Goal: Task Accomplishment & Management: Use online tool/utility

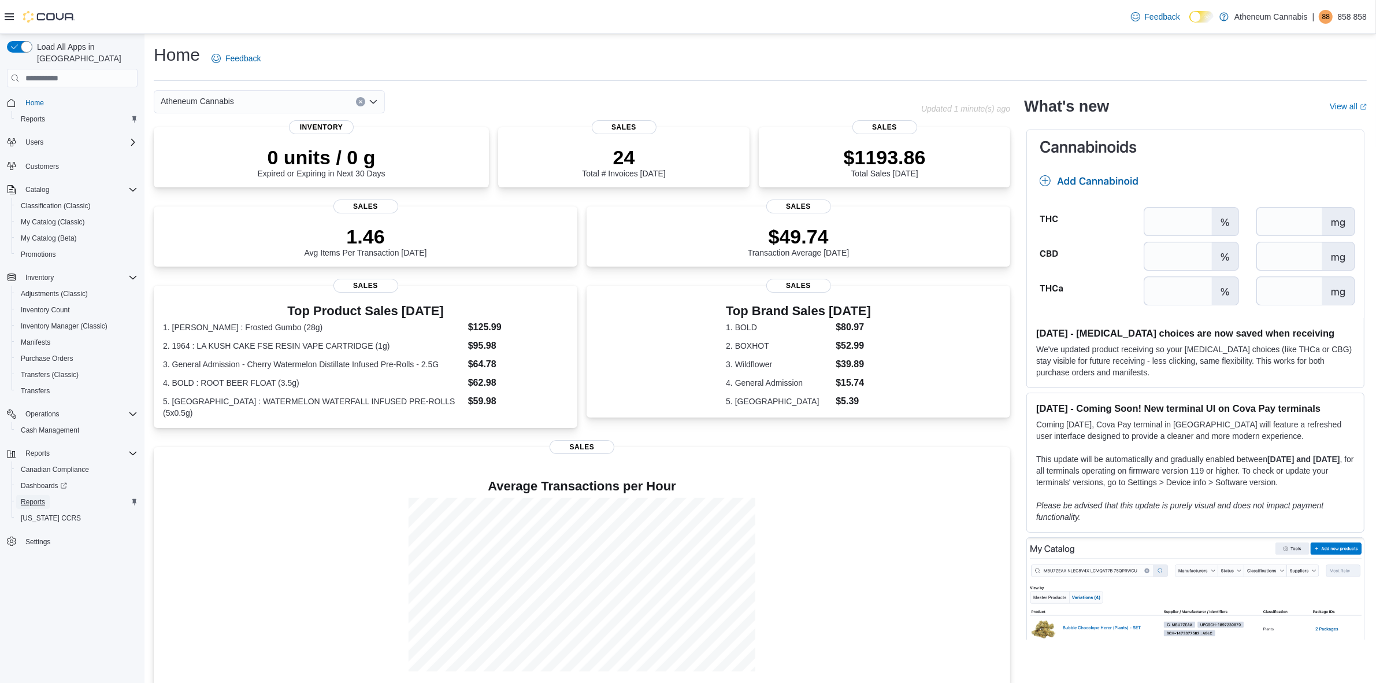
click at [33, 497] on span "Reports" at bounding box center [33, 501] width 24 height 9
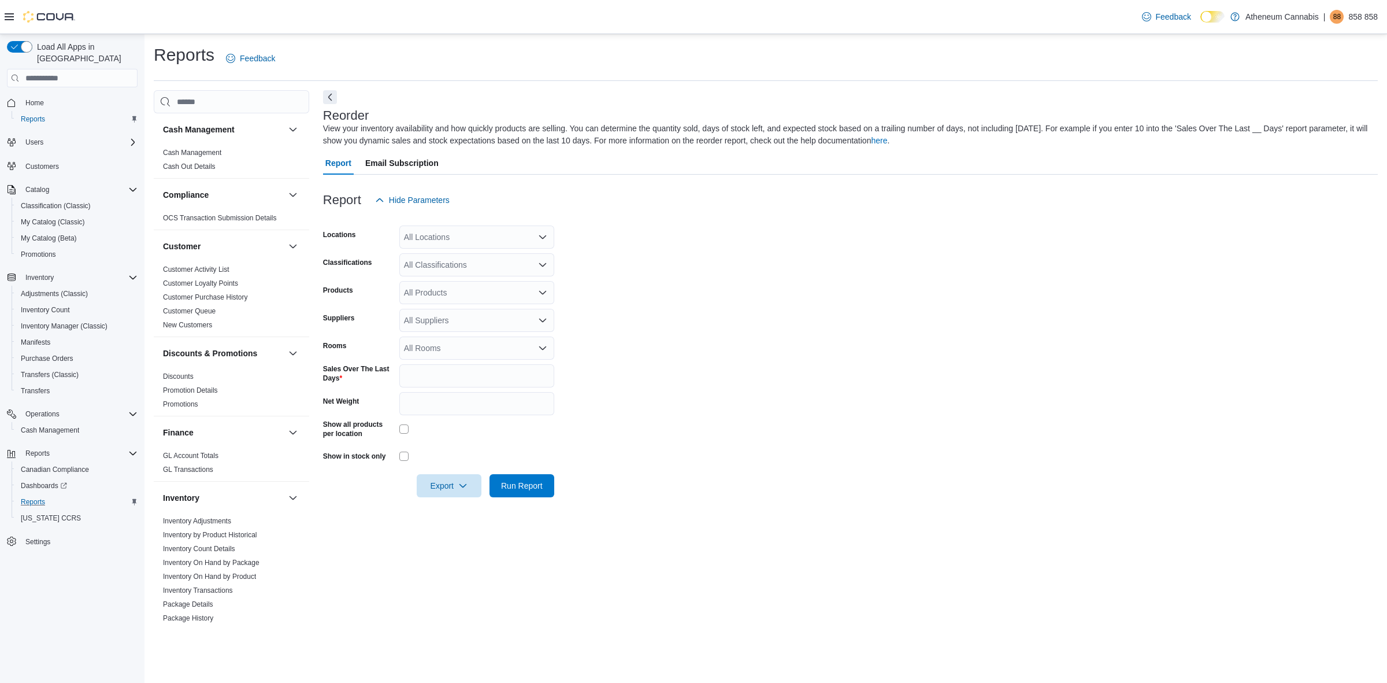
click at [542, 237] on icon "Open list of options" at bounding box center [542, 236] width 7 height 3
click at [495, 277] on span "2431 West 41st Avenue" at bounding box center [464, 274] width 80 height 12
click at [755, 330] on form "Locations 2431 West 41st Avenue Combo box. Selected. 2431 West 41st Avenue. Pre…" at bounding box center [850, 355] width 1055 height 286
click at [457, 479] on span "Export" at bounding box center [449, 484] width 51 height 23
click at [454, 504] on span "Export to Excel" at bounding box center [451, 508] width 52 height 9
